Goal: Register for event/course: Sign up to attend an event or enroll in a course

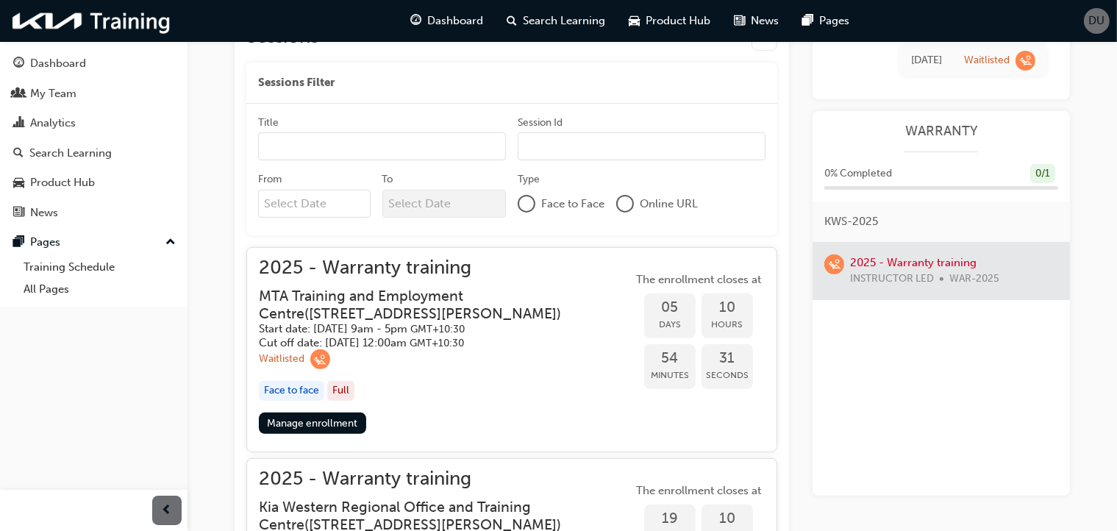
scroll to position [474, 0]
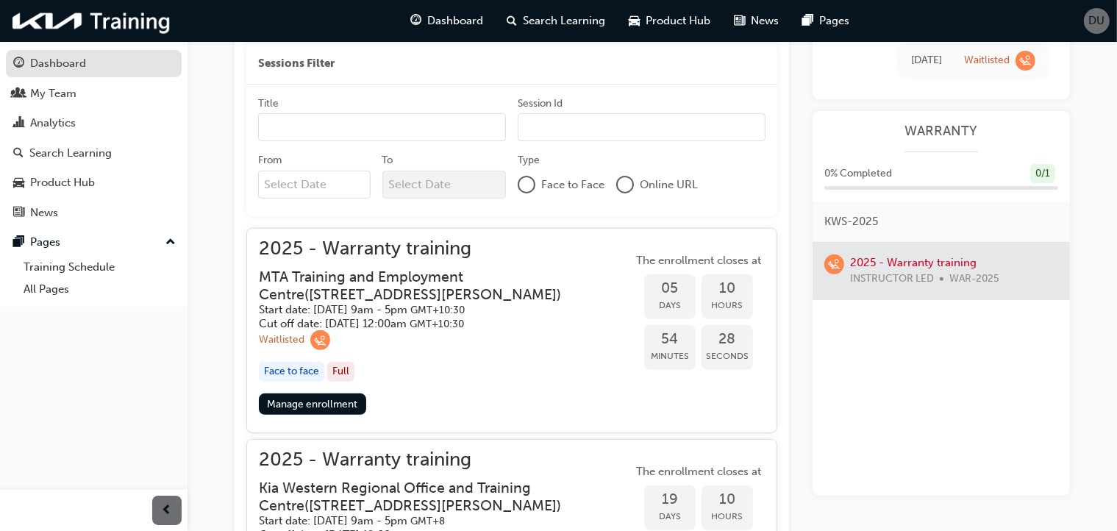
click at [59, 62] on div "Dashboard" at bounding box center [58, 63] width 56 height 17
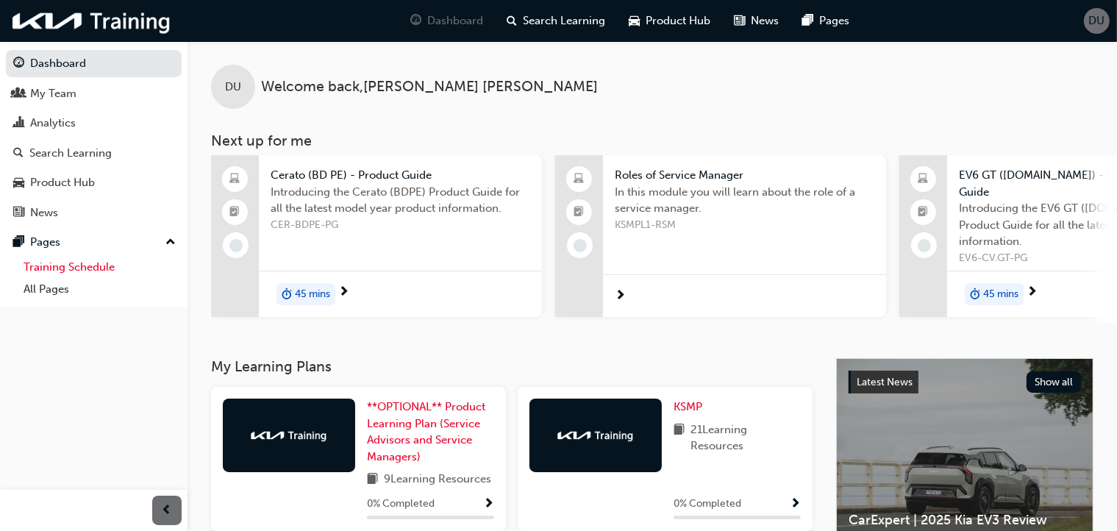
click at [99, 269] on link "Training Schedule" at bounding box center [100, 267] width 164 height 23
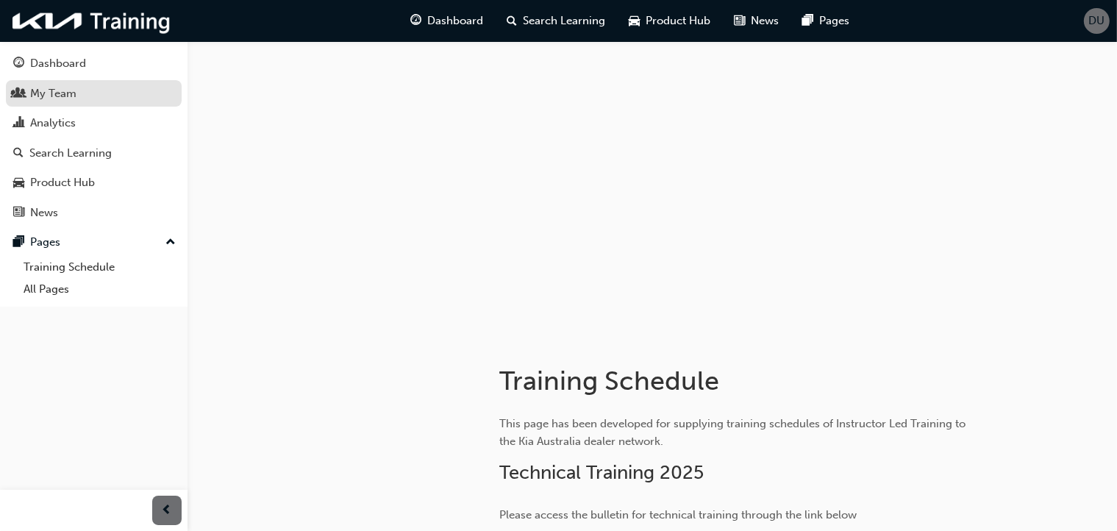
click at [78, 101] on div "My Team" at bounding box center [93, 94] width 161 height 18
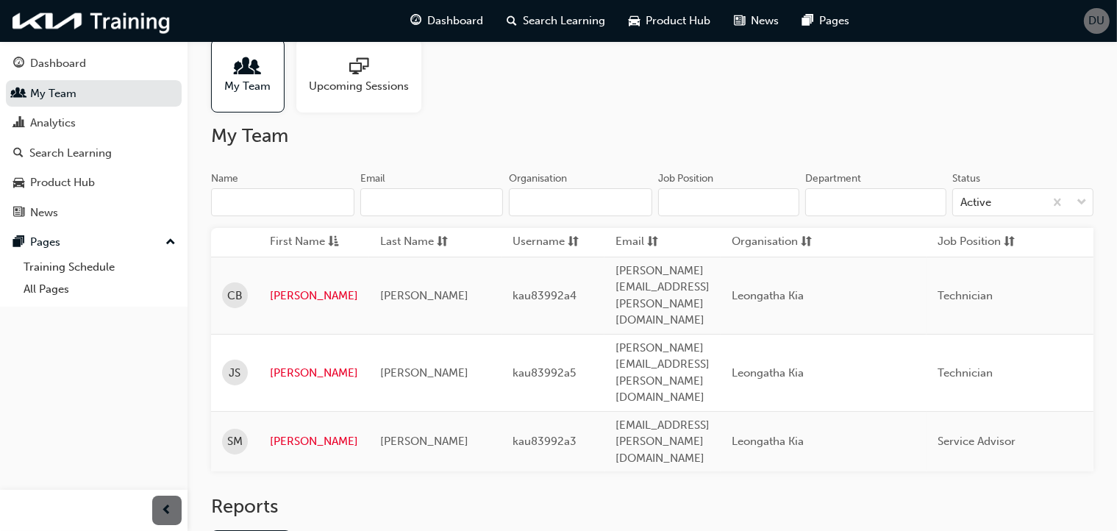
scroll to position [49, 0]
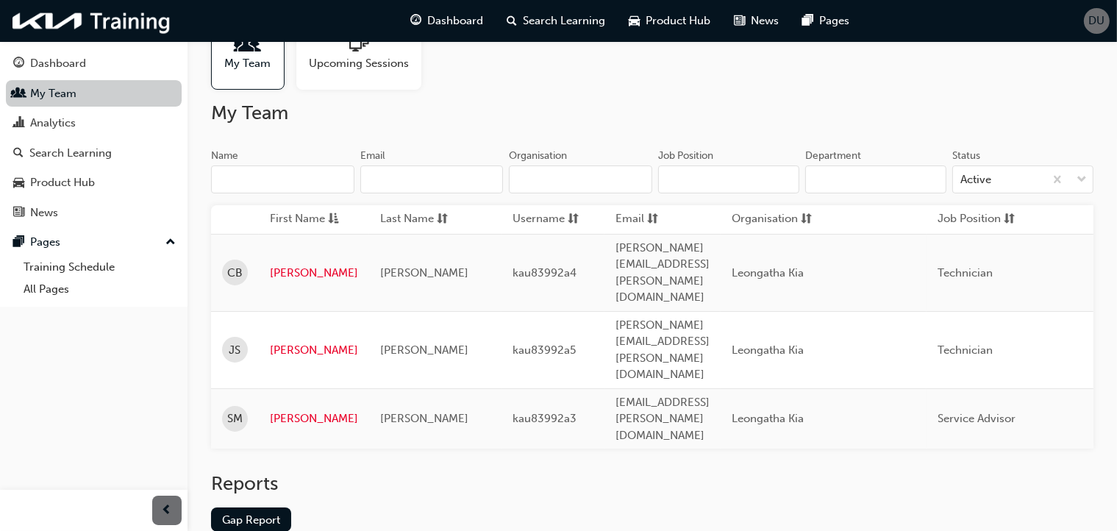
click at [91, 82] on link "My Team" at bounding box center [94, 93] width 176 height 27
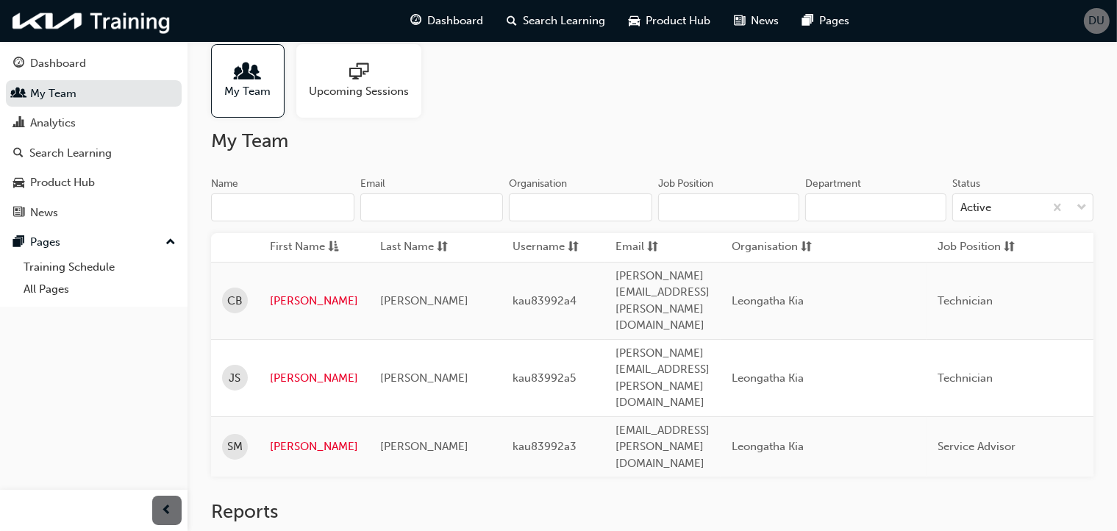
scroll to position [0, 0]
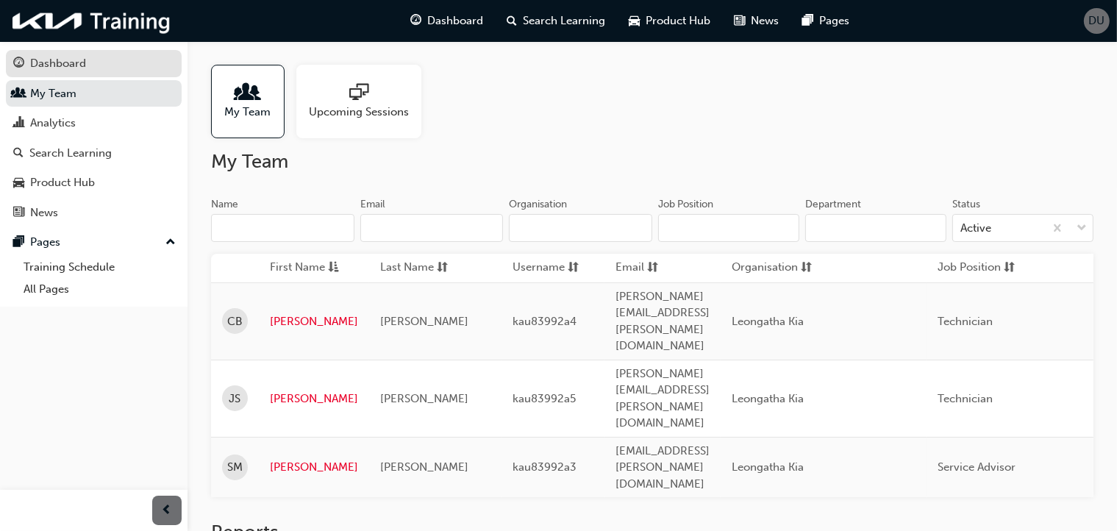
click at [54, 60] on div "Dashboard" at bounding box center [58, 63] width 56 height 17
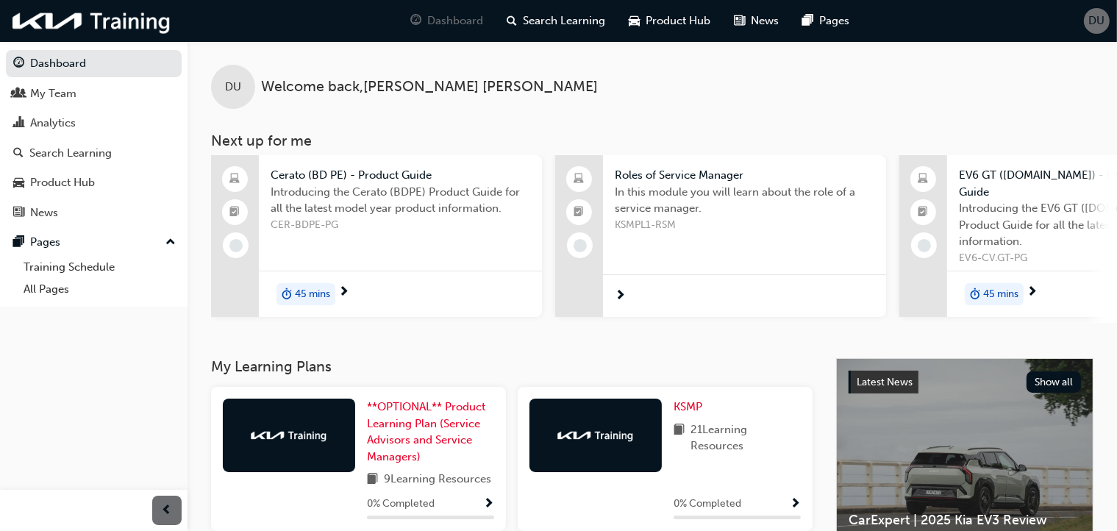
drag, startPoint x: 66, startPoint y: 406, endPoint x: 71, endPoint y: 395, distance: 11.9
click at [66, 406] on div "Dashboard My Team Analytics Search Learning Product Hub News Pages Pages Traini…" at bounding box center [94, 247] width 188 height 494
click at [100, 163] on link "Search Learning" at bounding box center [94, 153] width 176 height 27
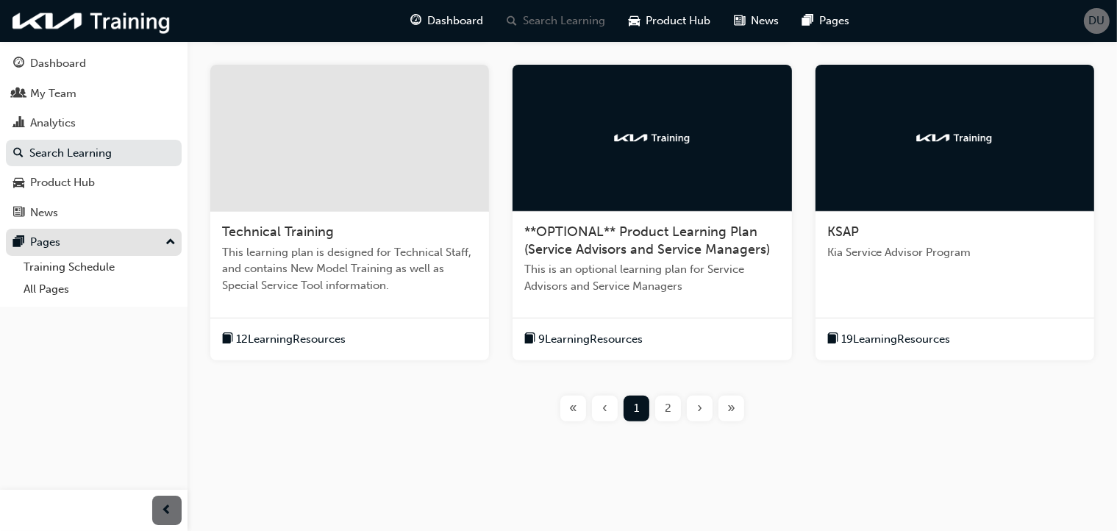
scroll to position [552, 0]
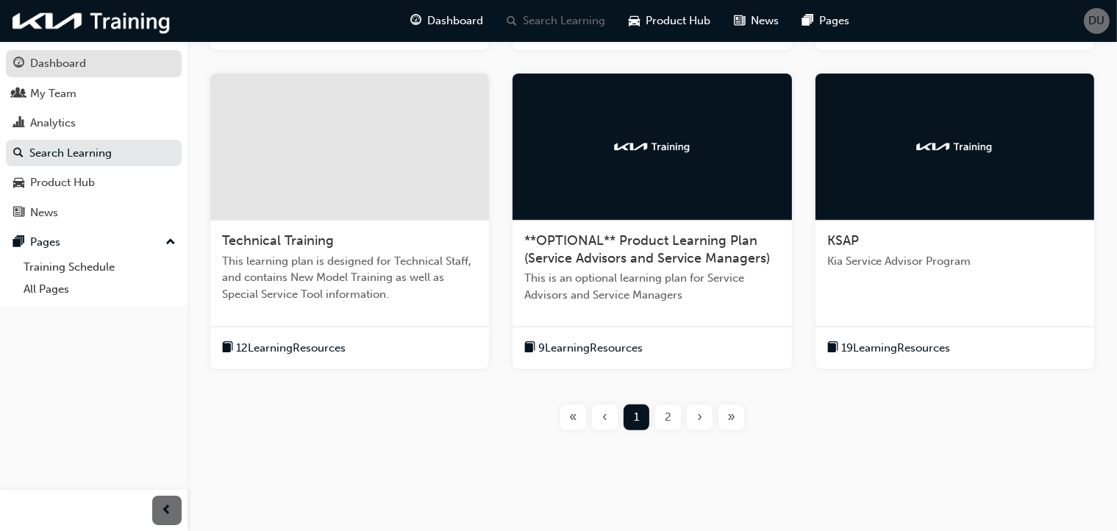
click at [79, 67] on div "Dashboard" at bounding box center [58, 63] width 56 height 17
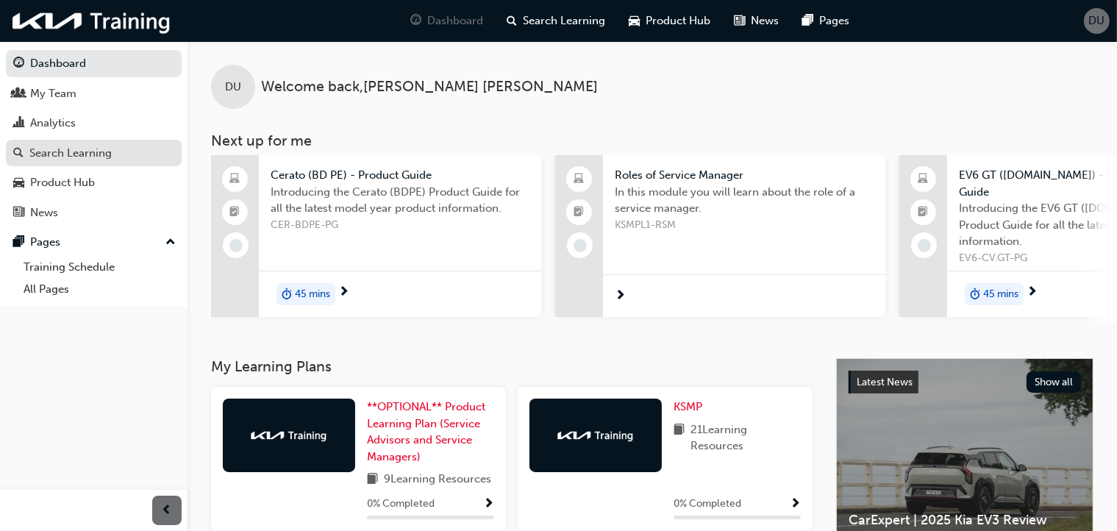
click at [90, 154] on div "Search Learning" at bounding box center [70, 153] width 82 height 17
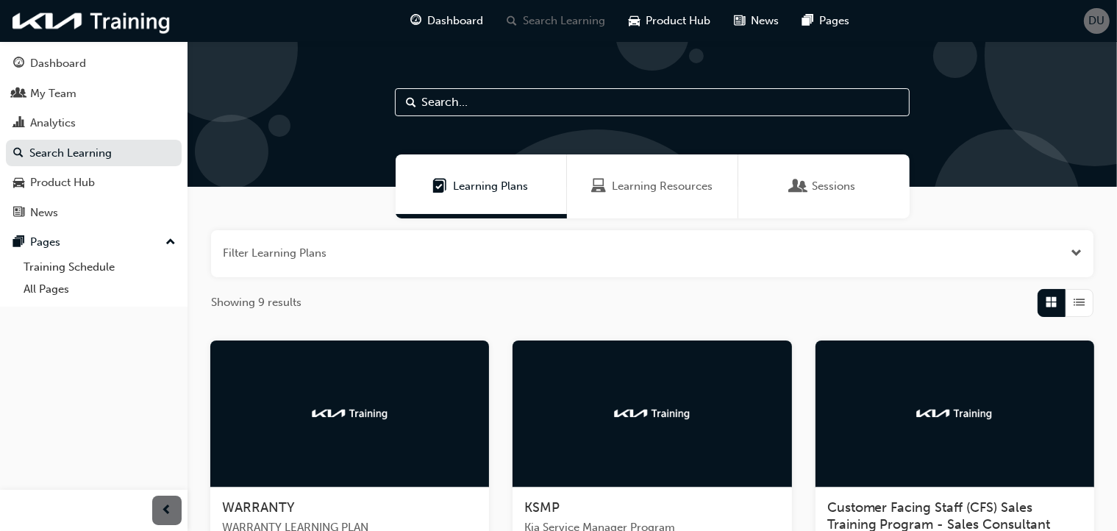
click at [833, 182] on span "Sessions" at bounding box center [834, 186] width 43 height 17
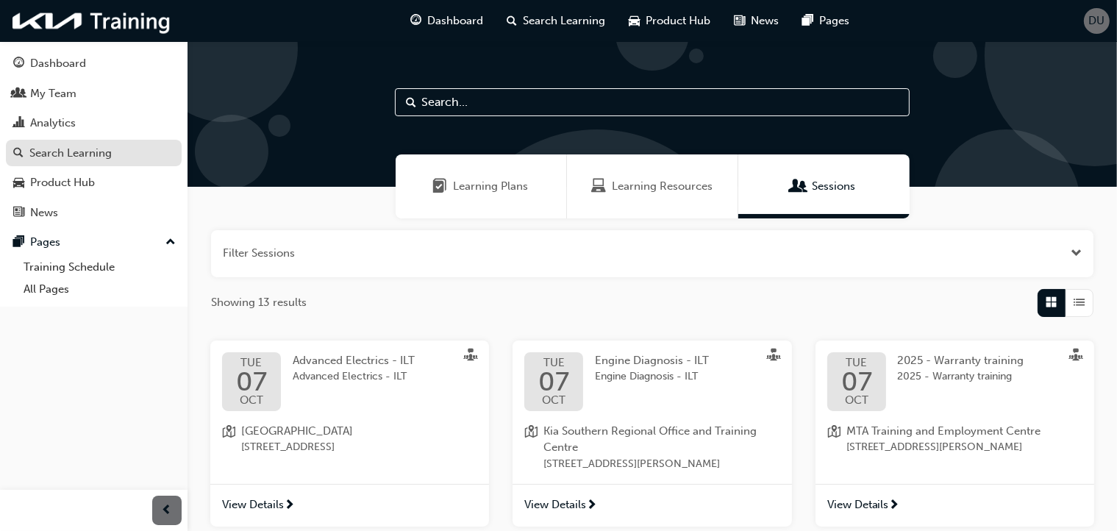
click at [77, 151] on div "Search Learning" at bounding box center [70, 153] width 82 height 17
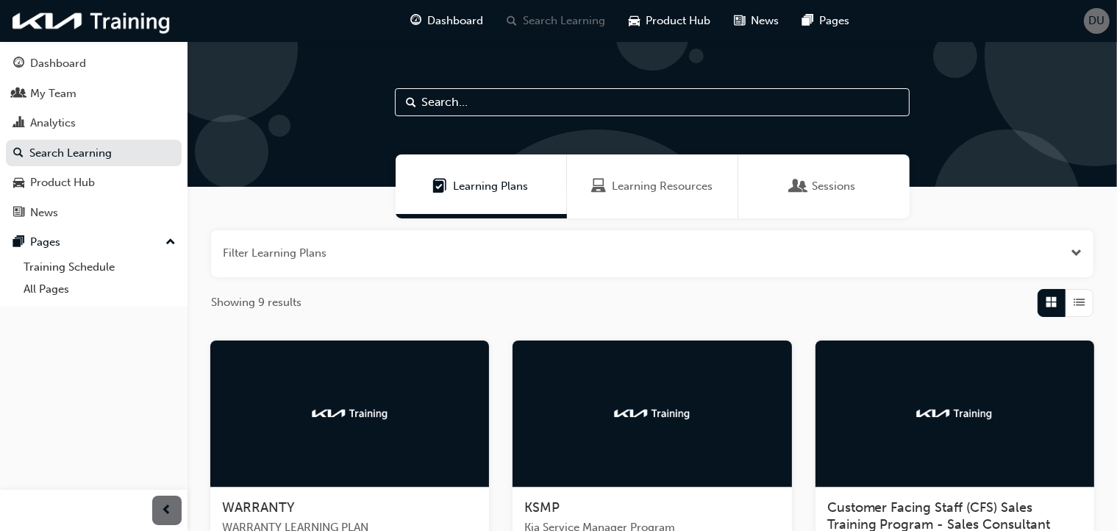
click at [522, 109] on input "text" at bounding box center [652, 102] width 515 height 28
type input "warranty"
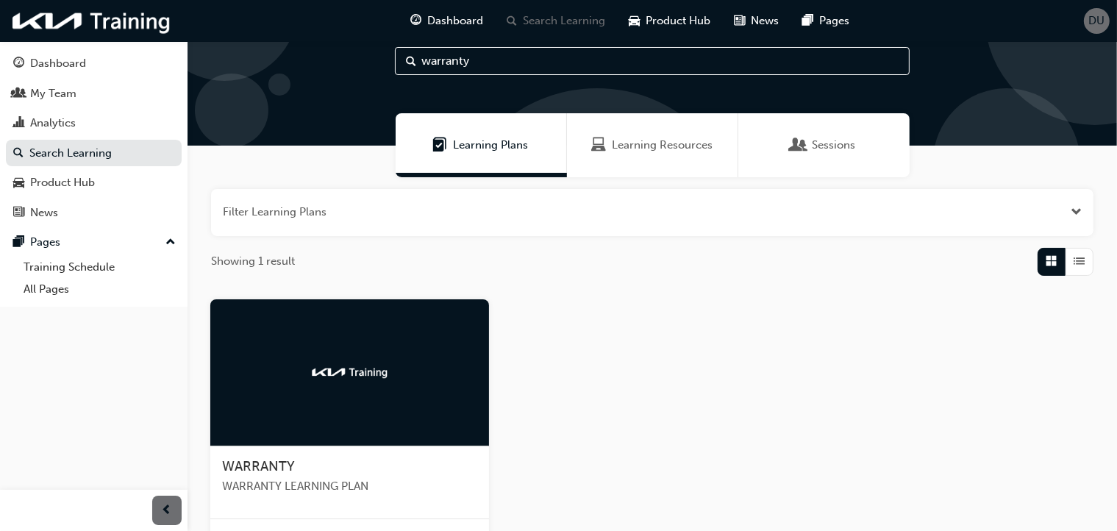
scroll to position [202, 0]
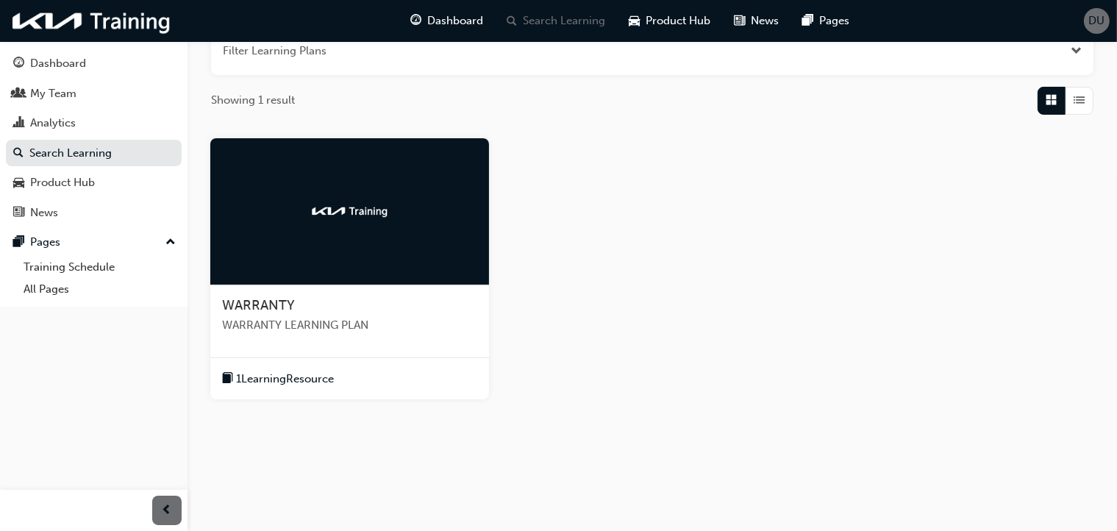
click at [344, 208] on img at bounding box center [350, 211] width 81 height 15
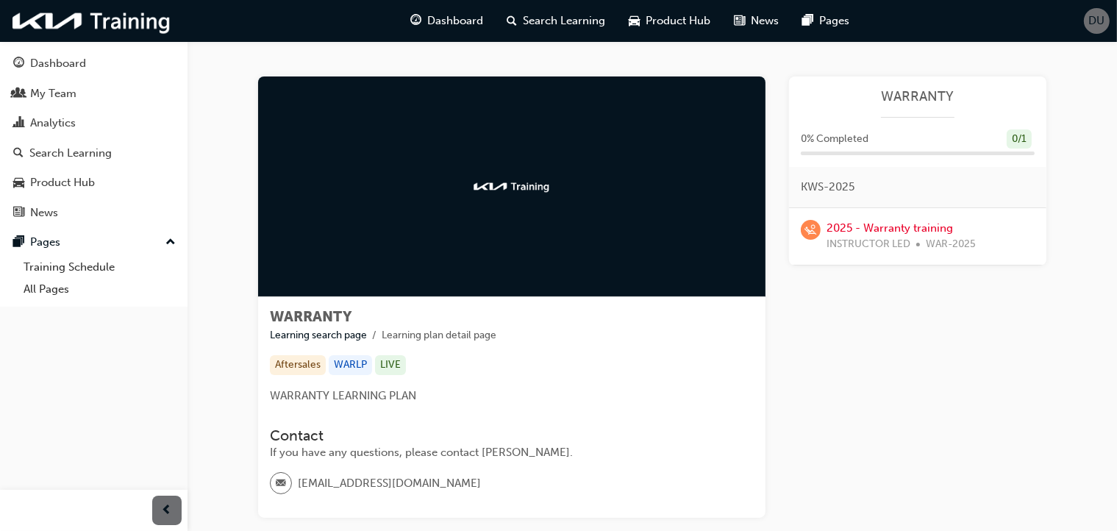
click at [927, 330] on div "Learning Plan WARRANTY 0 % Completed 0 / 1 KWS-2025 2025 - Warranty training IN…" at bounding box center [917, 297] width 257 height 441
click at [892, 230] on link "2025 - Warranty training" at bounding box center [890, 227] width 127 height 13
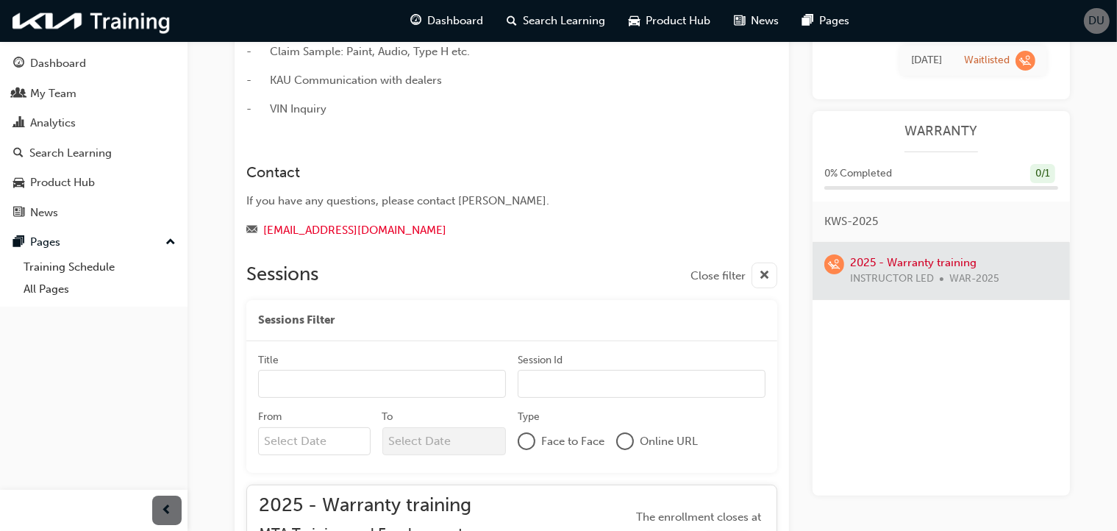
scroll to position [213, 0]
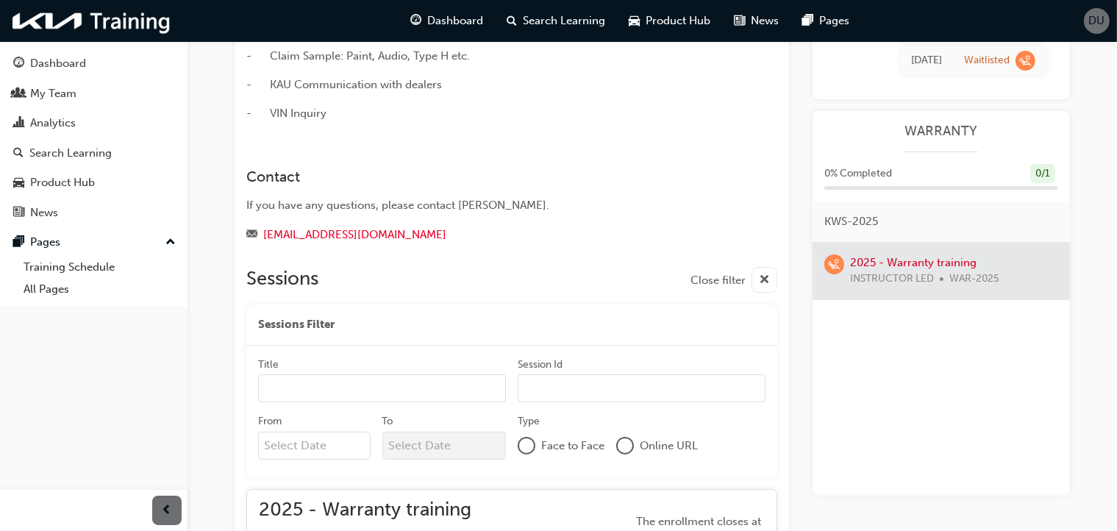
click at [533, 445] on div at bounding box center [526, 445] width 15 height 15
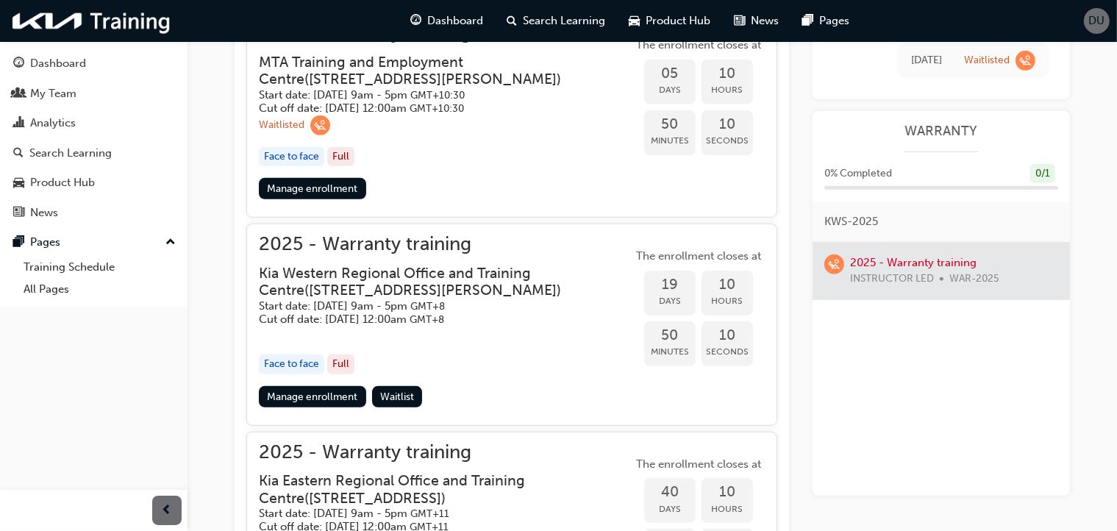
scroll to position [544, 0]
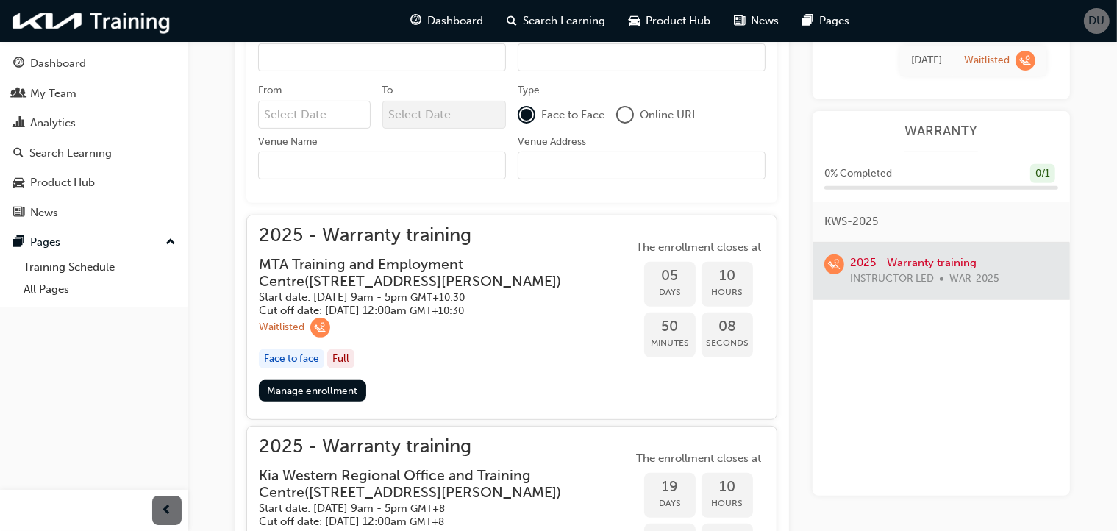
click at [378, 239] on span "2025 - Warranty training" at bounding box center [446, 235] width 374 height 17
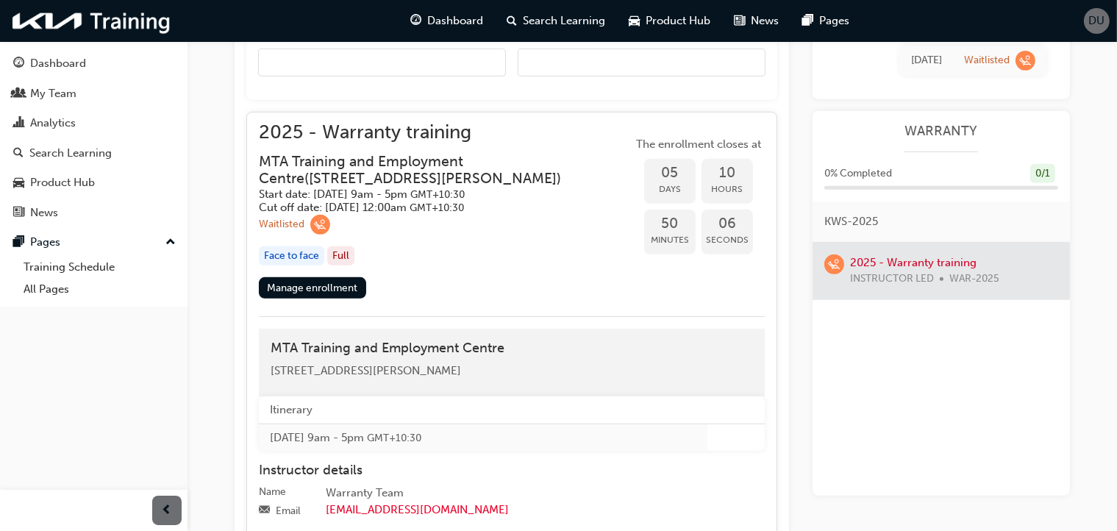
scroll to position [636, 0]
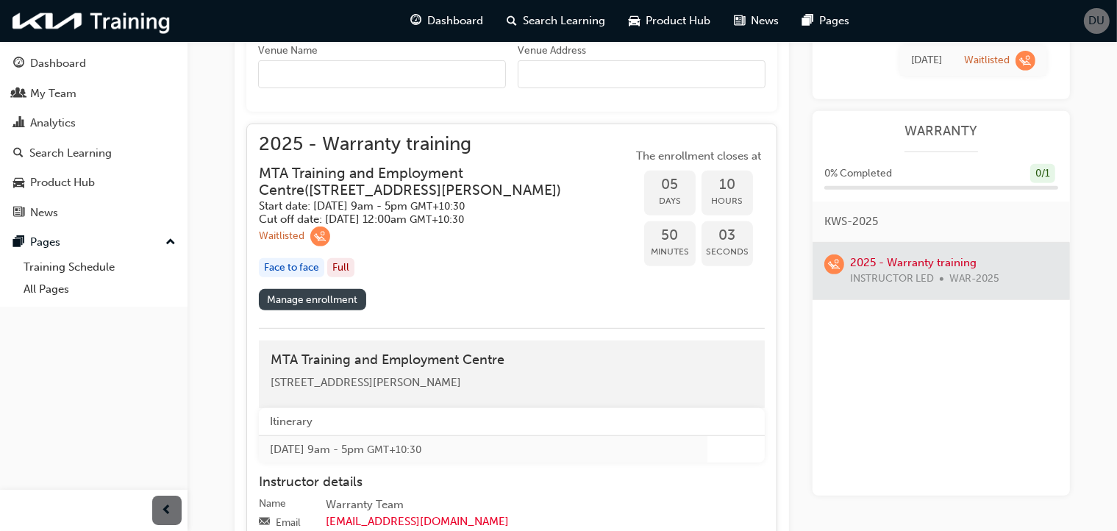
click at [341, 301] on link "Manage enrollment" at bounding box center [312, 299] width 107 height 21
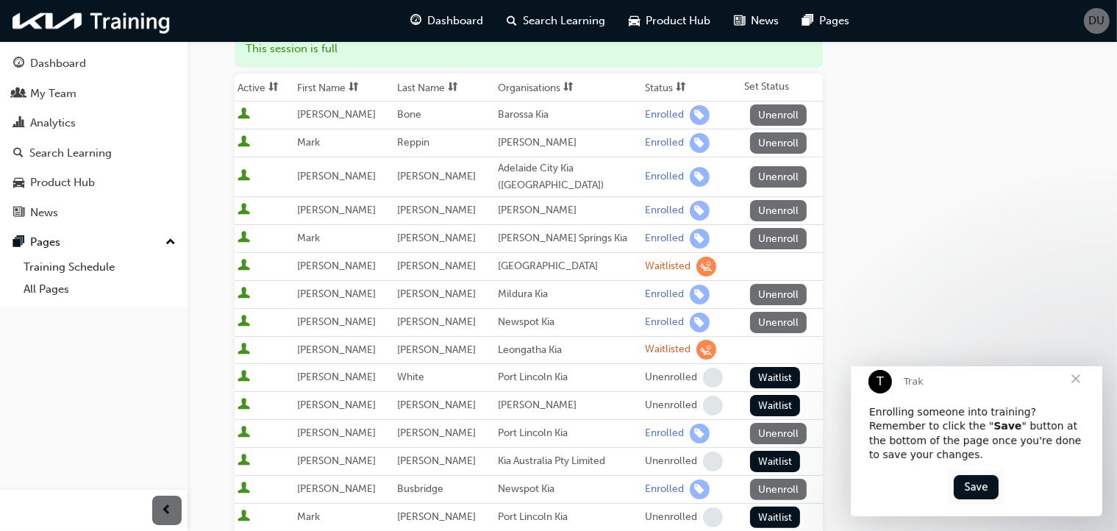
scroll to position [202, 0]
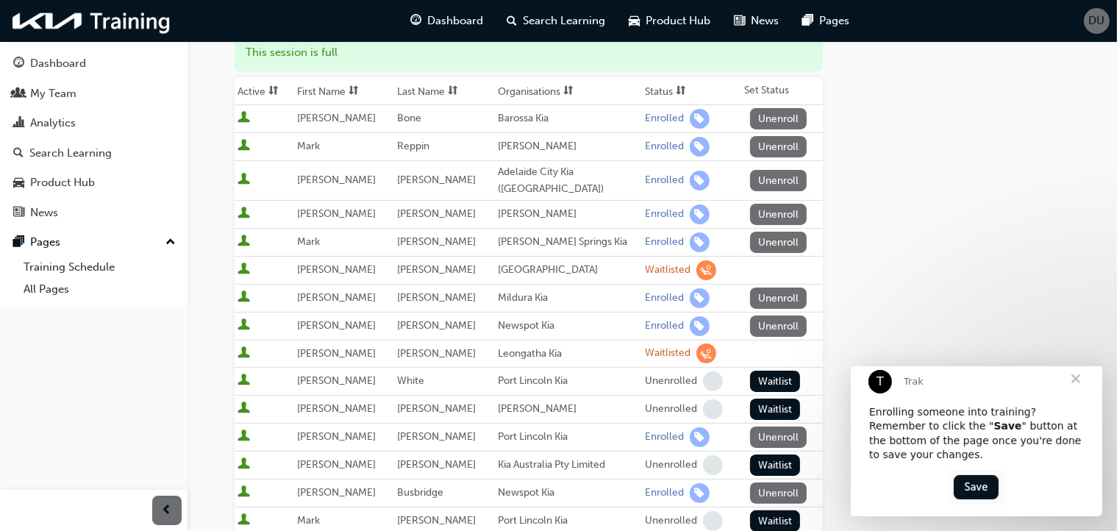
click at [1076, 394] on span "Close" at bounding box center [1075, 378] width 53 height 53
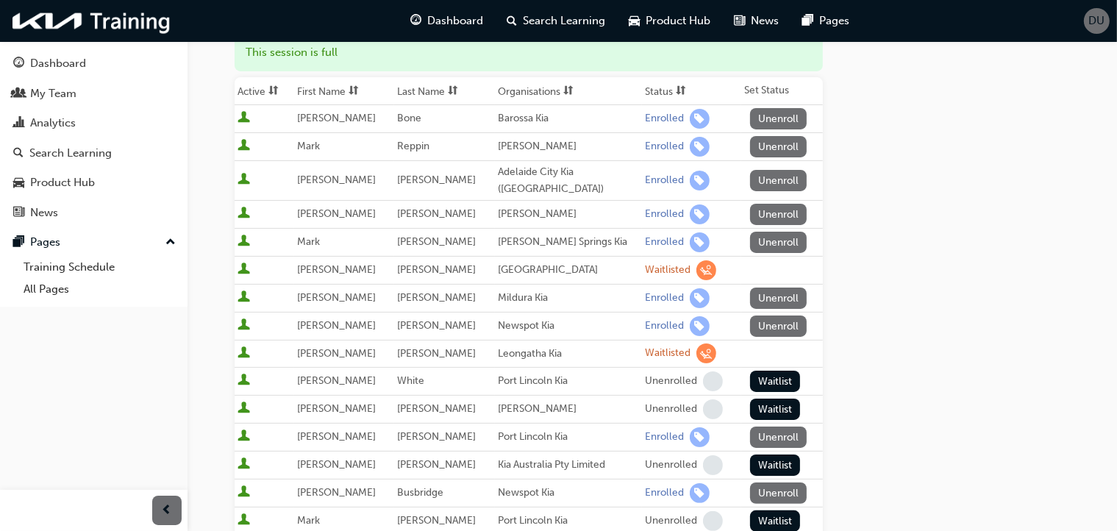
scroll to position [0, 0]
